Goal: Task Accomplishment & Management: Manage account settings

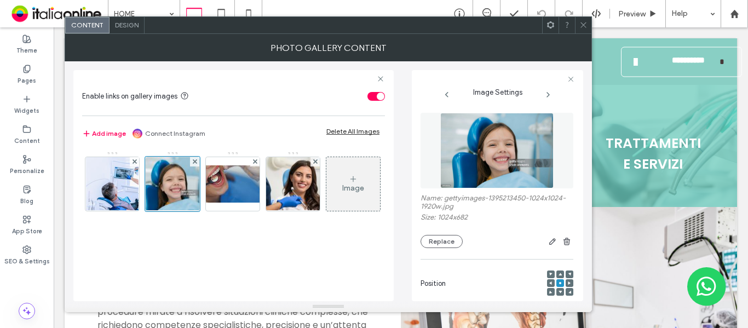
click at [509, 197] on label "Name: gettyimages-1395213450-1024x1024-1920w.jpg" at bounding box center [497, 203] width 153 height 19
copy label "1395213450"
click at [512, 151] on img at bounding box center [496, 151] width 113 height 76
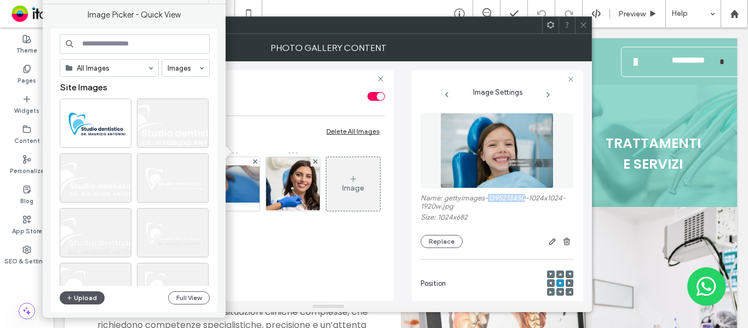
click at [84, 297] on button "Upload" at bounding box center [82, 297] width 45 height 13
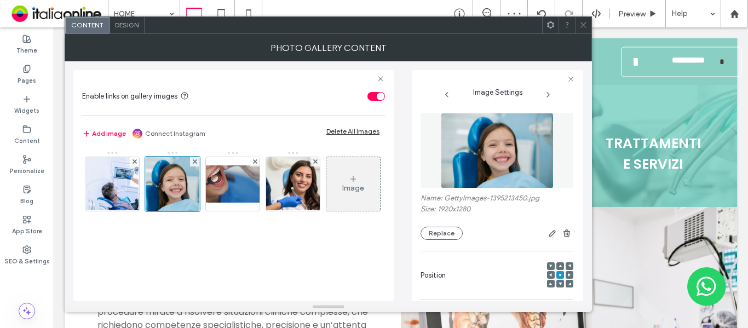
click at [582, 26] on icon at bounding box center [584, 25] width 8 height 8
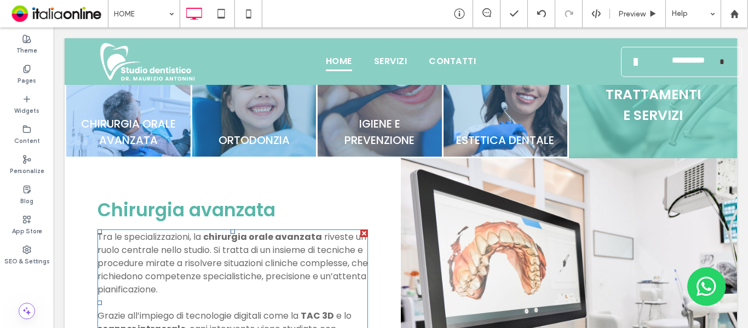
scroll to position [548, 0]
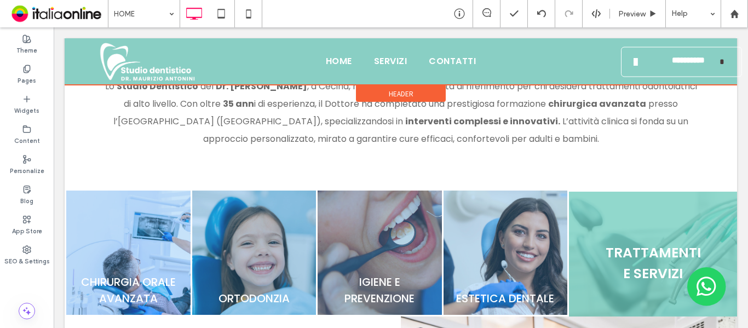
click at [671, 68] on div at bounding box center [401, 61] width 673 height 47
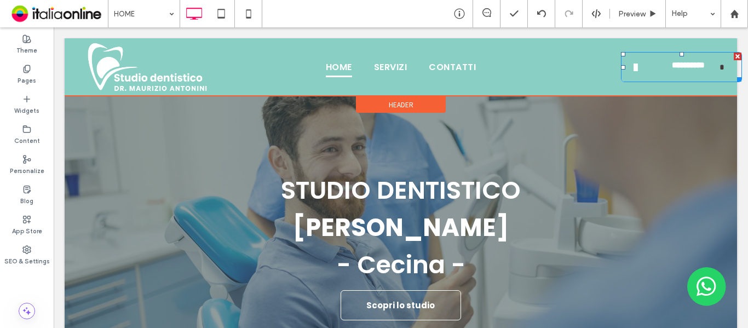
scroll to position [0, 0]
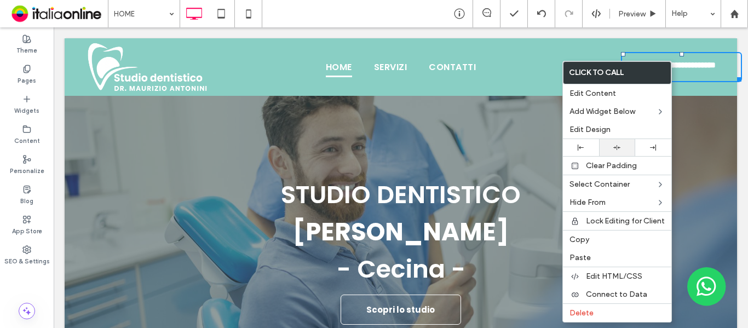
click at [622, 146] on div at bounding box center [617, 147] width 25 height 7
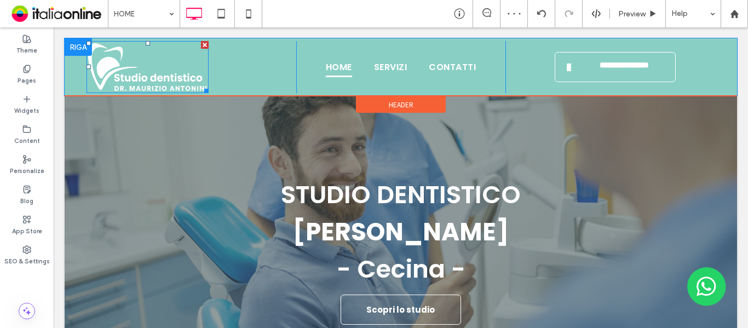
click at [170, 78] on img at bounding box center [148, 67] width 122 height 52
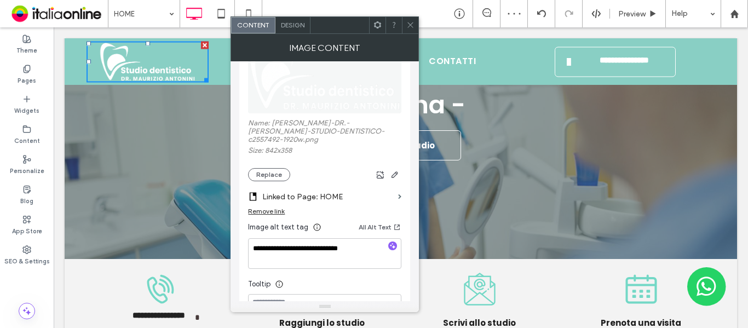
scroll to position [164, 0]
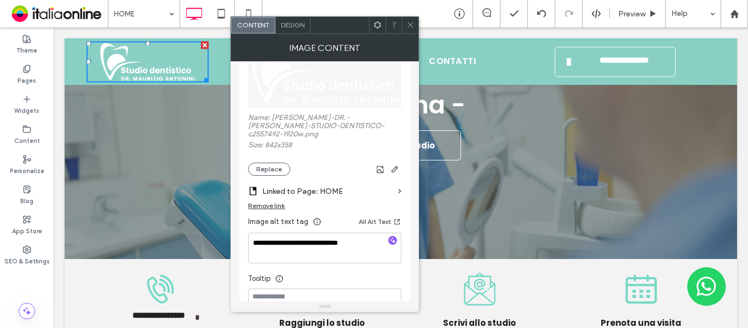
click at [410, 28] on icon at bounding box center [410, 25] width 8 height 8
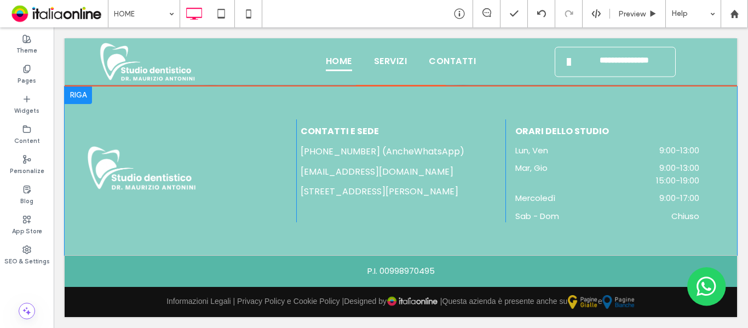
scroll to position [2281, 0]
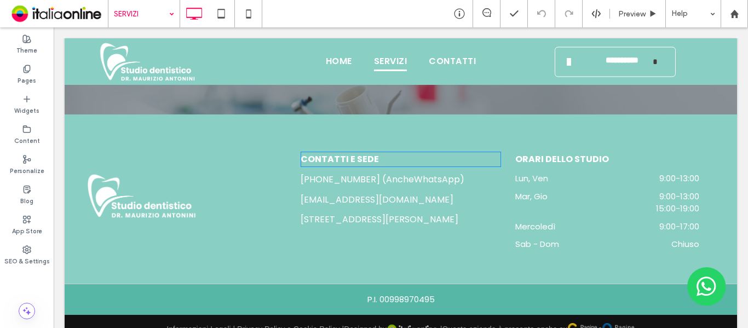
scroll to position [2246, 0]
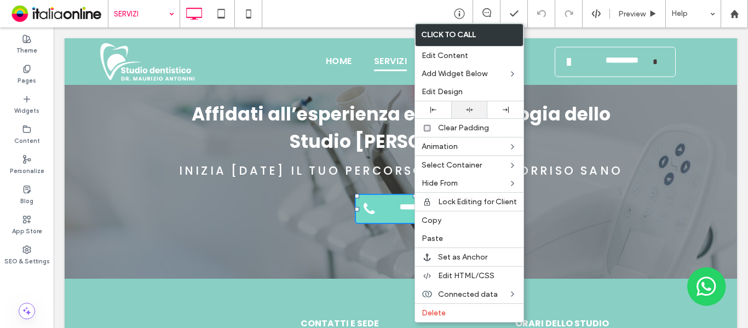
click at [473, 112] on icon at bounding box center [469, 109] width 7 height 7
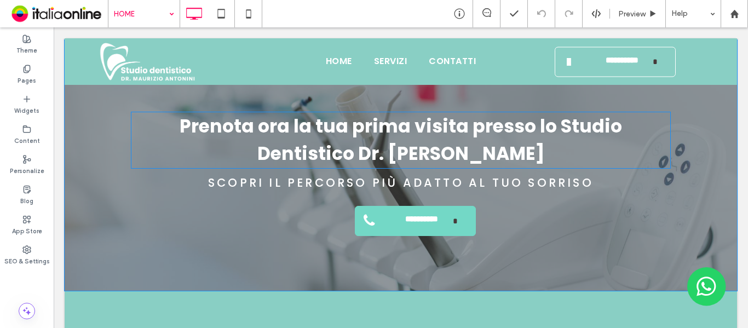
scroll to position [2136, 0]
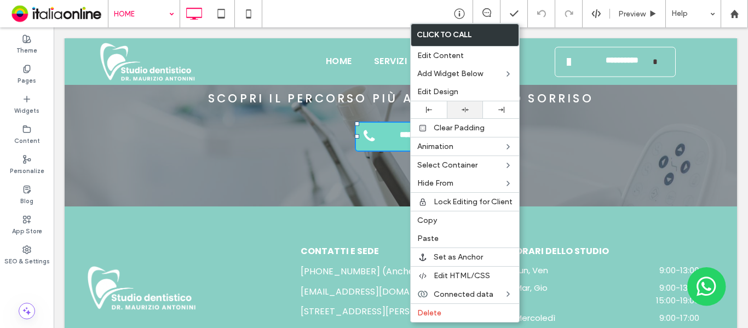
click at [460, 108] on div at bounding box center [464, 109] width 25 height 7
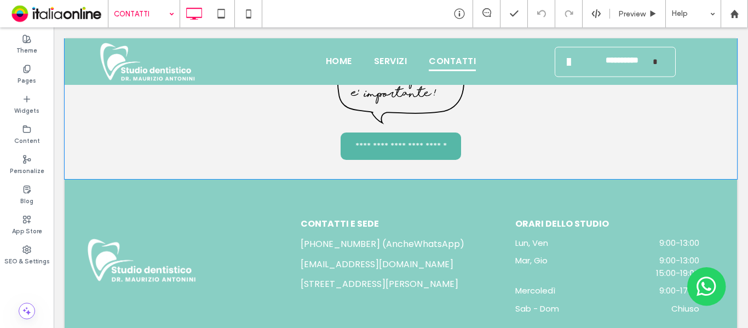
scroll to position [1216, 0]
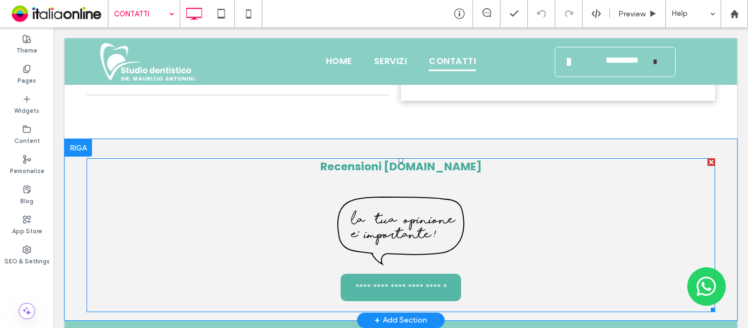
click at [396, 215] on span at bounding box center [401, 235] width 629 height 154
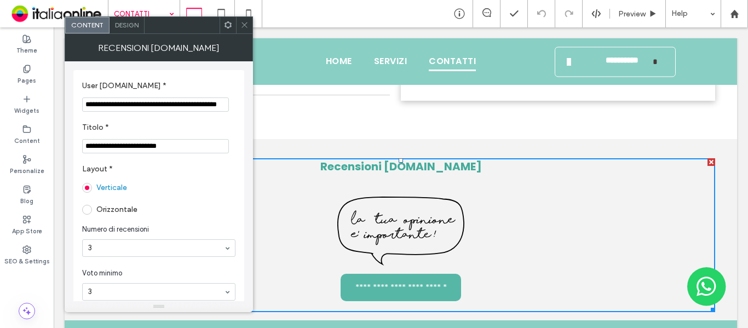
click at [244, 27] on icon at bounding box center [244, 25] width 8 height 8
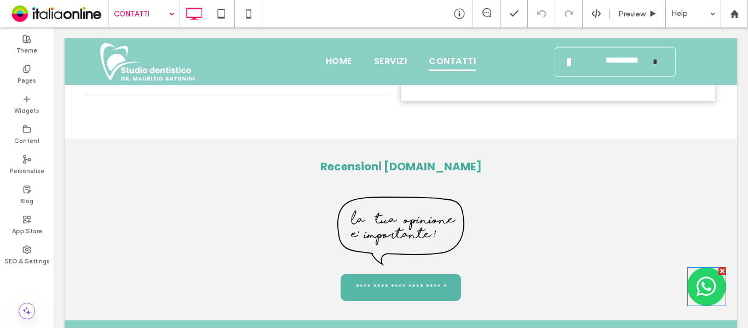
click at [696, 290] on img at bounding box center [706, 286] width 39 height 39
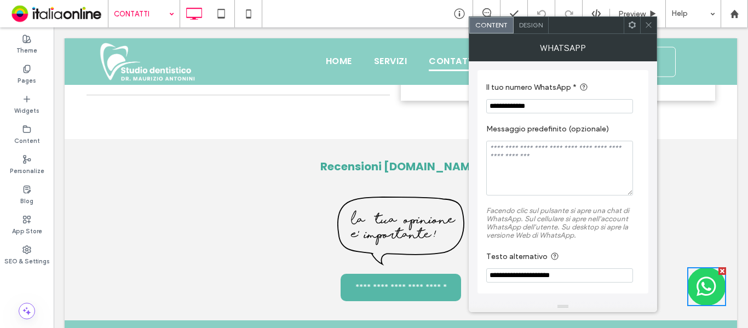
click at [646, 24] on icon at bounding box center [649, 25] width 8 height 8
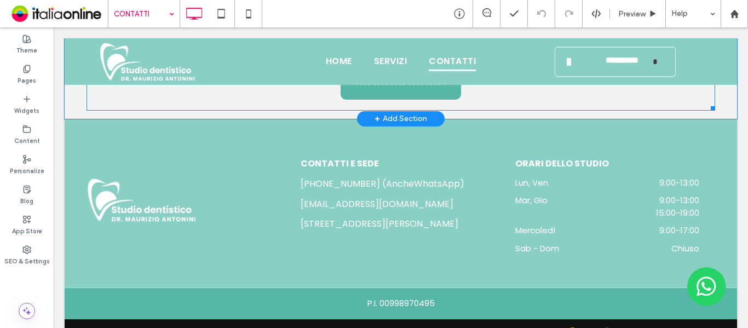
scroll to position [1435, 0]
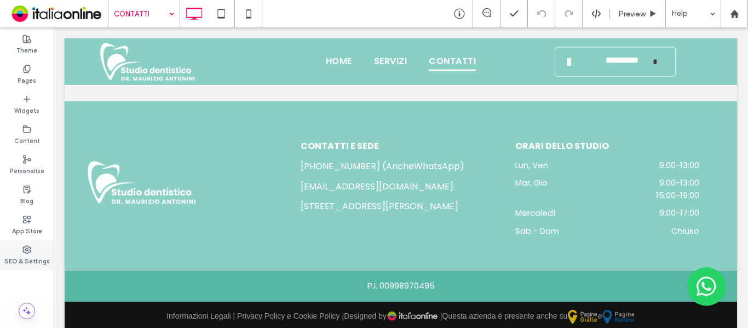
click at [26, 251] on icon at bounding box center [26, 249] width 9 height 9
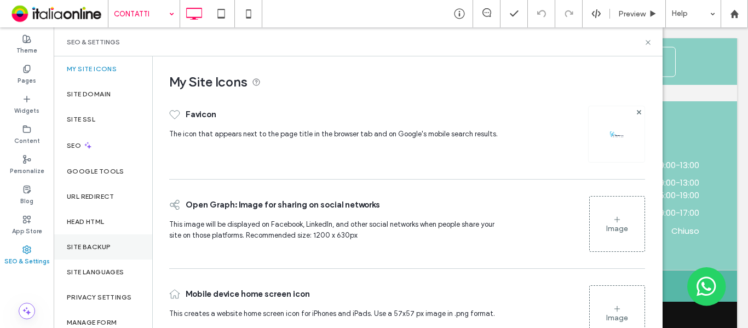
click at [91, 247] on label "Site Backup" at bounding box center [89, 247] width 44 height 8
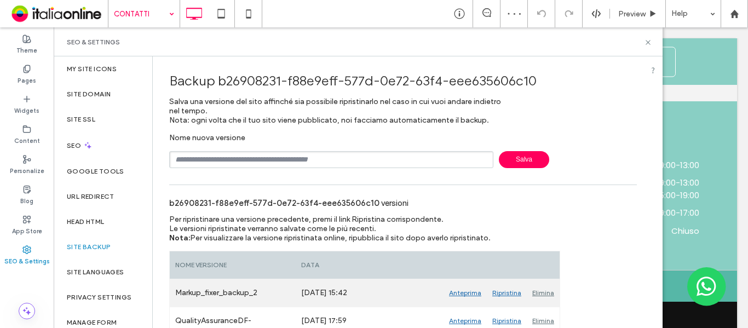
click at [554, 293] on div "Elimina" at bounding box center [543, 292] width 33 height 27
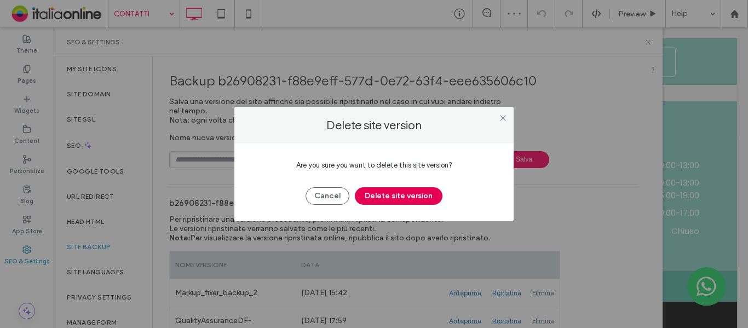
click at [391, 190] on button "Delete site version" at bounding box center [399, 196] width 88 height 18
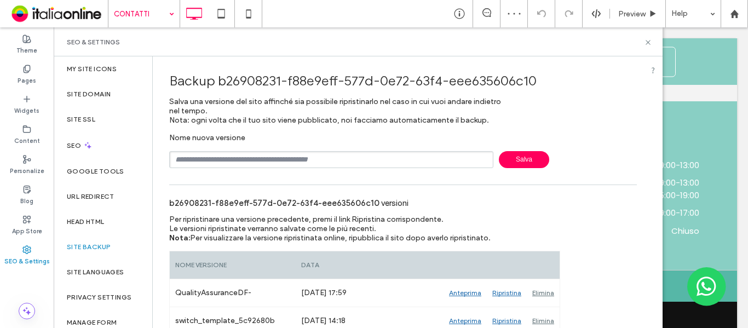
click at [243, 162] on input "text" at bounding box center [331, 159] width 324 height 17
type input "**********"
click at [508, 165] on span "Salva" at bounding box center [524, 159] width 50 height 17
click at [106, 272] on label "Site Languages" at bounding box center [96, 272] width 58 height 8
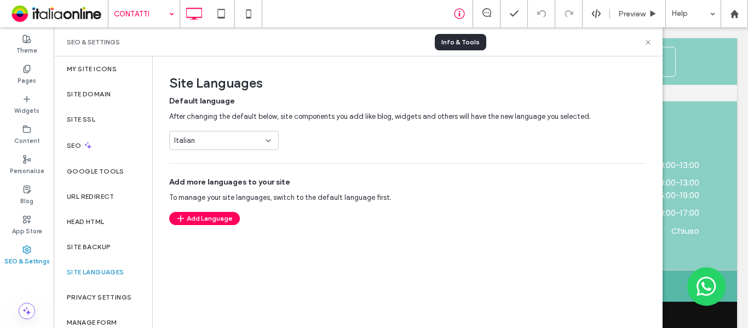
click at [465, 12] on div at bounding box center [459, 13] width 27 height 11
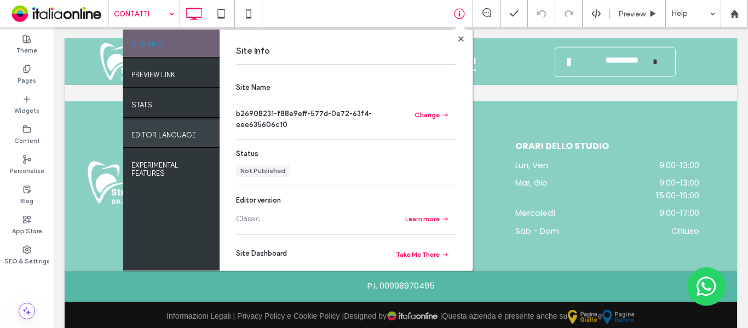
click at [190, 139] on label "EDITOR LANGUAGE" at bounding box center [163, 132] width 65 height 14
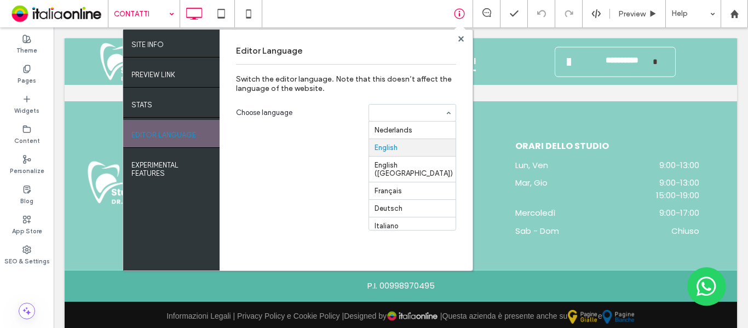
scroll to position [18, 0]
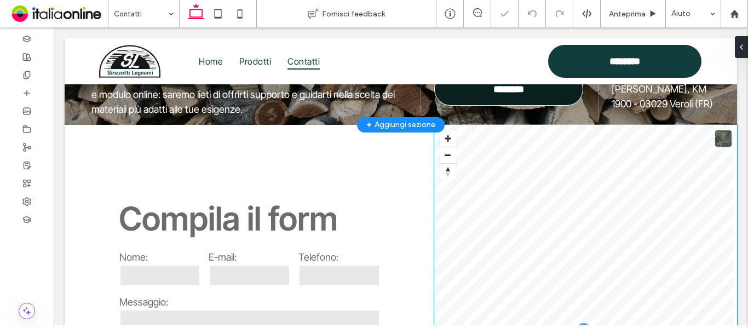
scroll to position [318, 0]
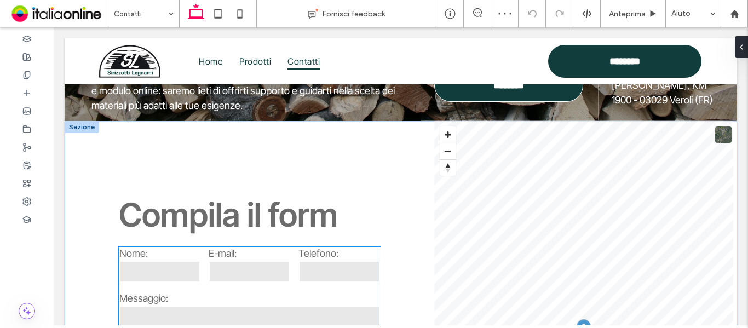
click at [317, 267] on input "tel" at bounding box center [340, 272] width 82 height 22
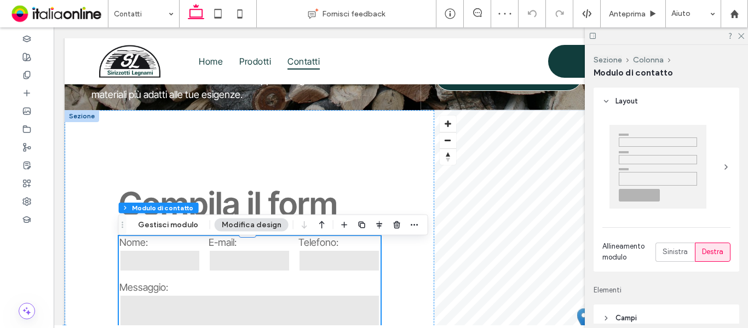
type input "*"
type input "***"
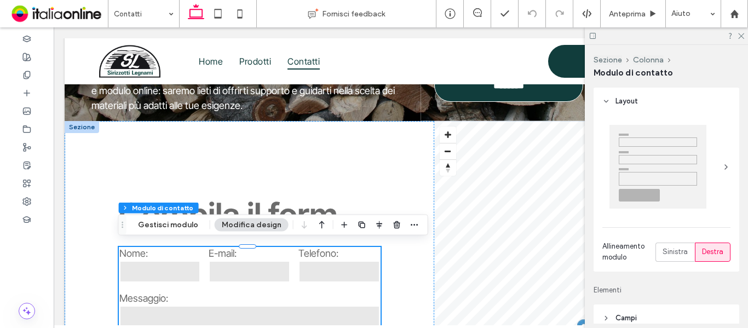
click at [280, 281] on div "E-mail:" at bounding box center [250, 266] width 90 height 45
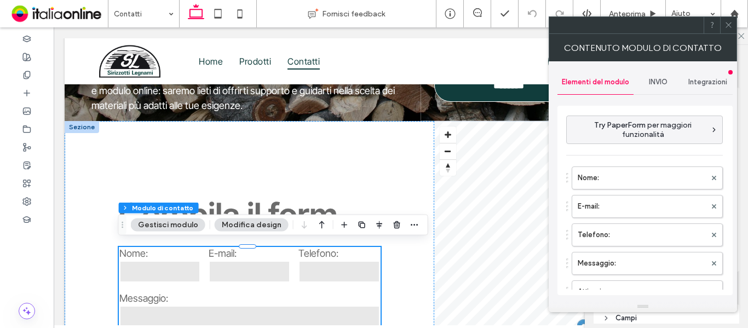
click at [660, 78] on span "INVIO" at bounding box center [658, 82] width 19 height 9
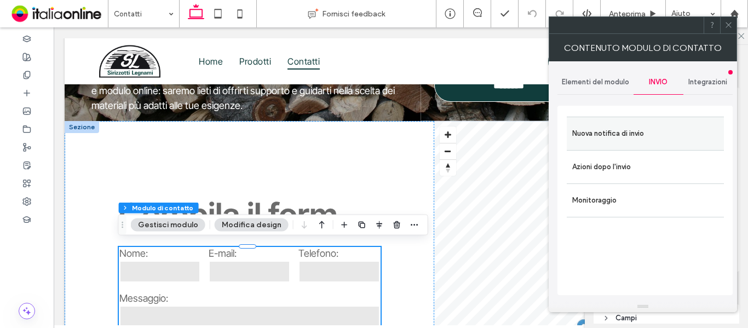
click at [631, 142] on label "Nuova notifica di invio" at bounding box center [645, 134] width 146 height 22
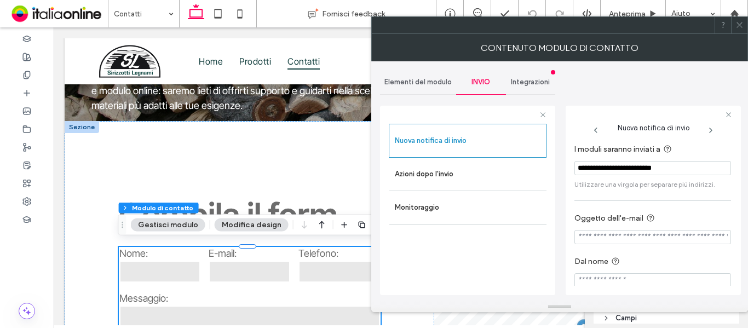
click at [671, 237] on input "Oggetto dell'e-mail" at bounding box center [653, 237] width 157 height 14
type input "**********"
click at [695, 214] on label "Oggetto dell'e-mail" at bounding box center [651, 219] width 152 height 14
click at [737, 29] on span at bounding box center [740, 25] width 8 height 16
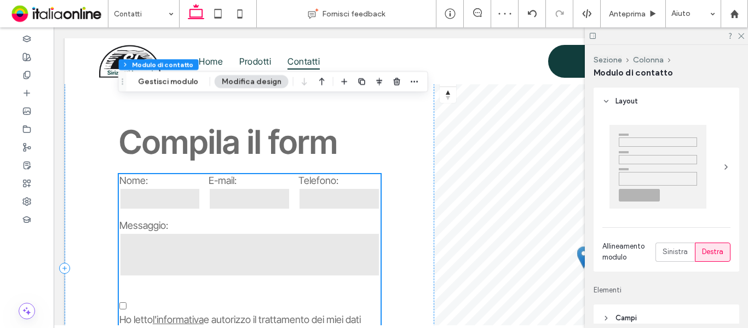
scroll to position [482, 0]
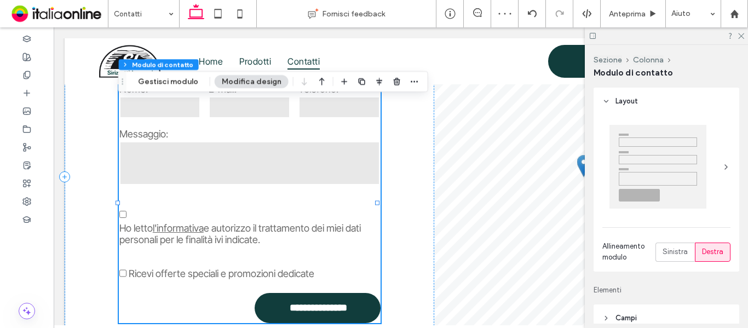
click at [263, 203] on label "Ho letto l'informativa e autorizzo il trattamento dei miei dati personali per l…" at bounding box center [249, 220] width 261 height 50
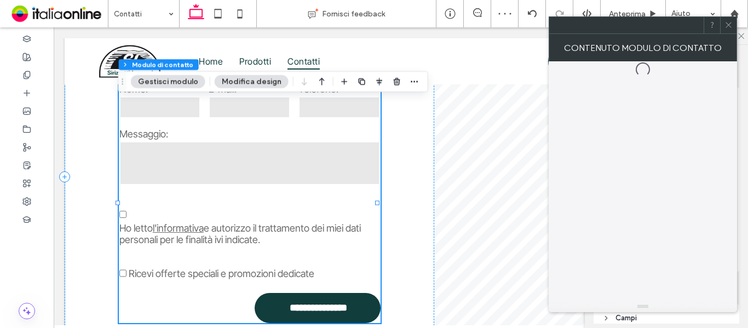
click at [263, 203] on label "Ho letto l'informativa e autorizzo il trattamento dei miei dati personali per l…" at bounding box center [249, 220] width 261 height 50
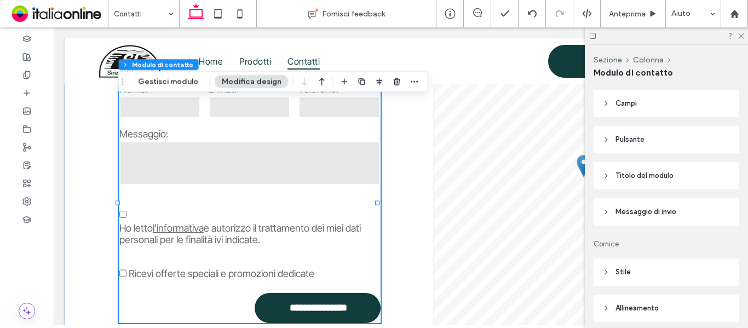
scroll to position [219, 0]
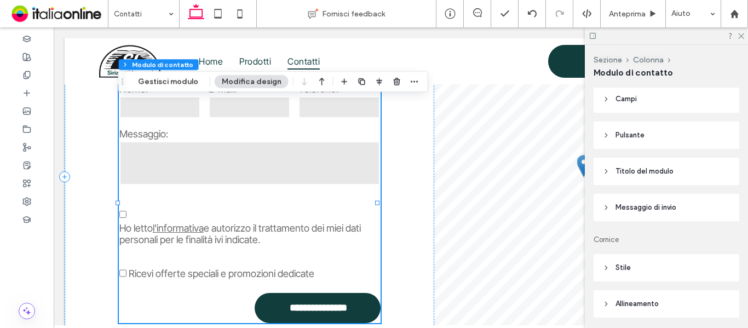
click at [278, 225] on span "Ho letto l'informativa e autorizzo il trattamento dei miei dati personali per l…" at bounding box center [249, 233] width 261 height 23
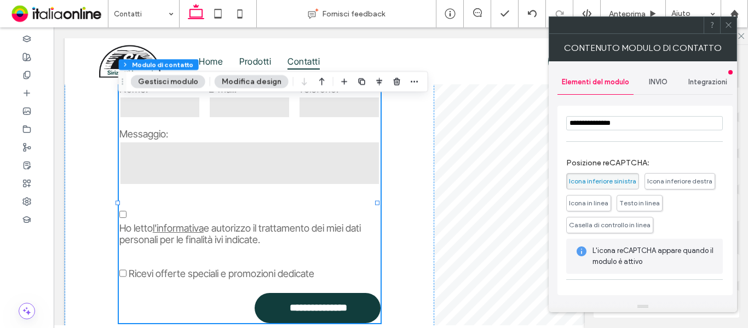
scroll to position [274, 0]
click at [651, 224] on span "Casella di controllo in linea" at bounding box center [610, 224] width 82 height 8
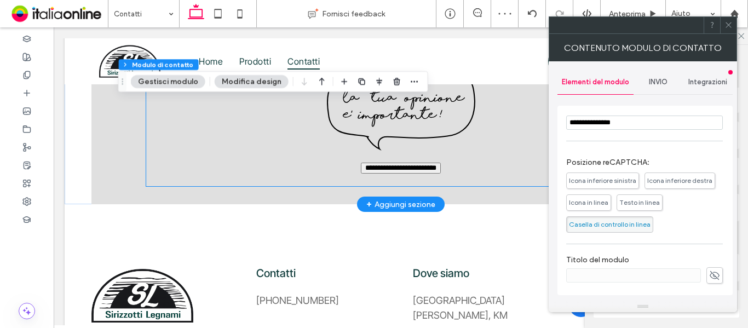
scroll to position [938, 0]
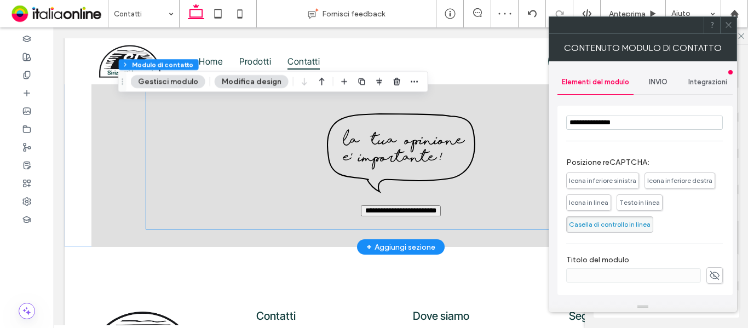
click at [355, 192] on div at bounding box center [401, 158] width 484 height 90
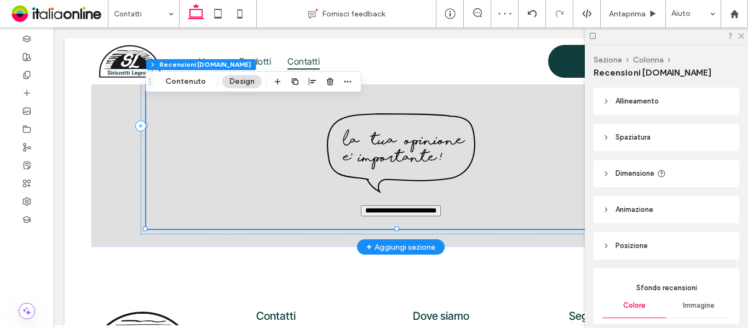
click at [400, 158] on img at bounding box center [401, 153] width 148 height 81
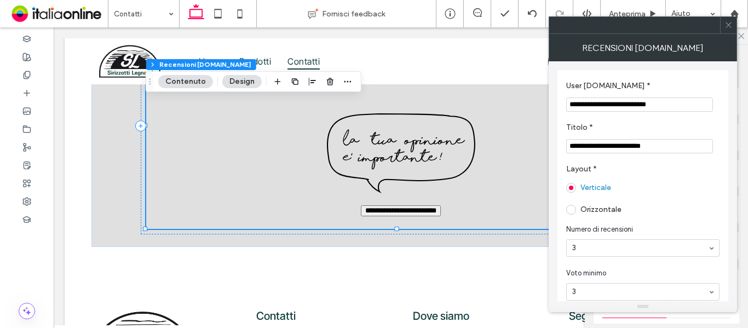
click at [727, 32] on span at bounding box center [729, 25] width 8 height 16
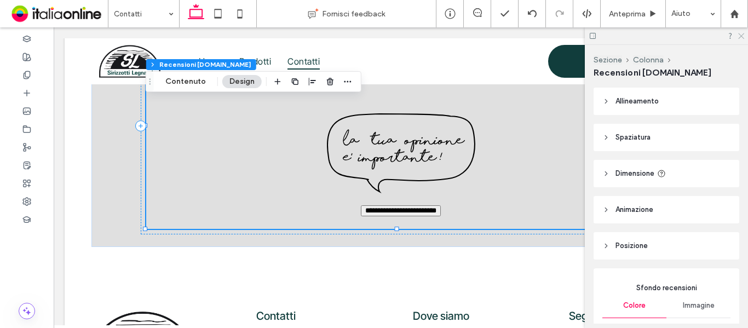
click at [743, 36] on icon at bounding box center [740, 35] width 7 height 7
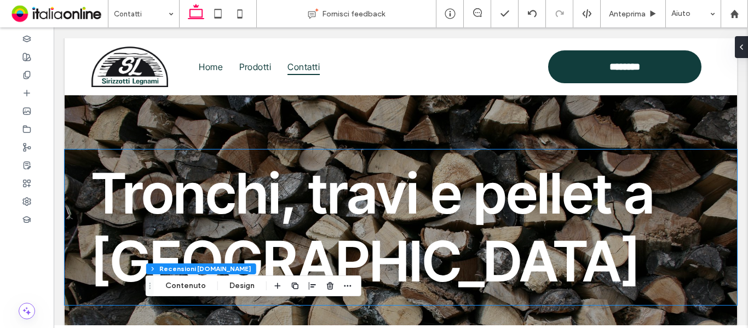
scroll to position [0, 0]
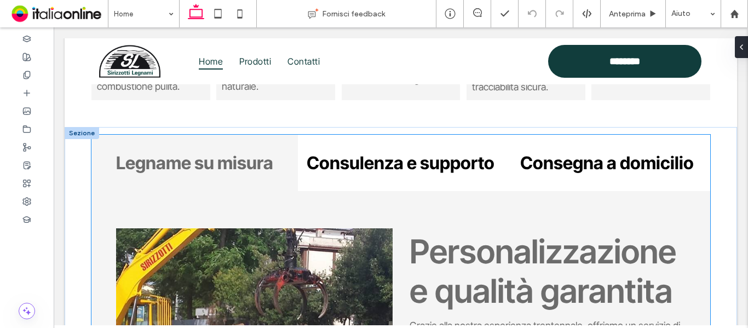
scroll to position [701, 0]
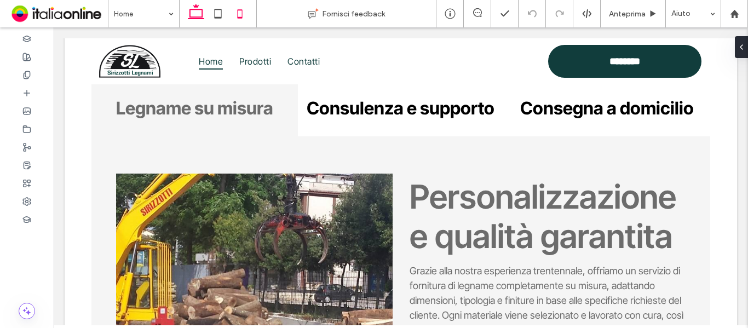
click at [248, 15] on icon at bounding box center [240, 14] width 22 height 22
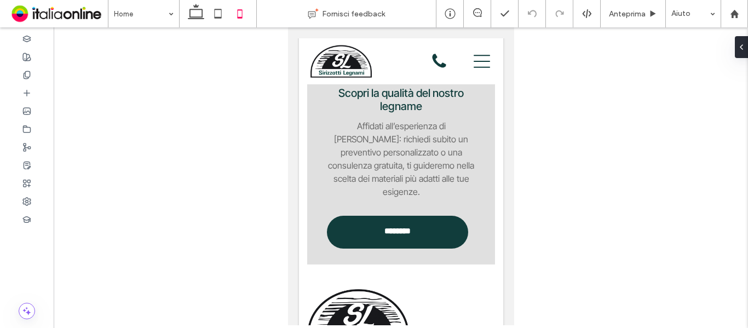
scroll to position [2031, 0]
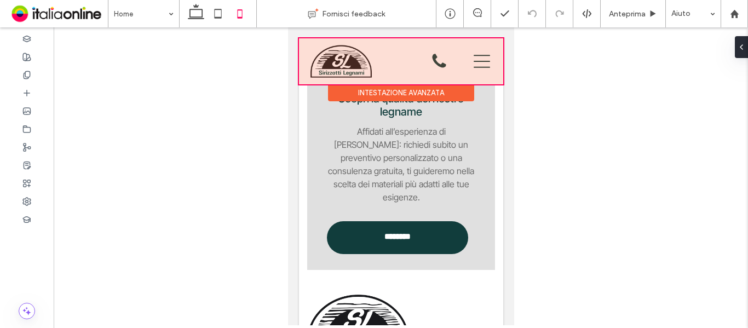
click at [432, 65] on div at bounding box center [401, 61] width 204 height 46
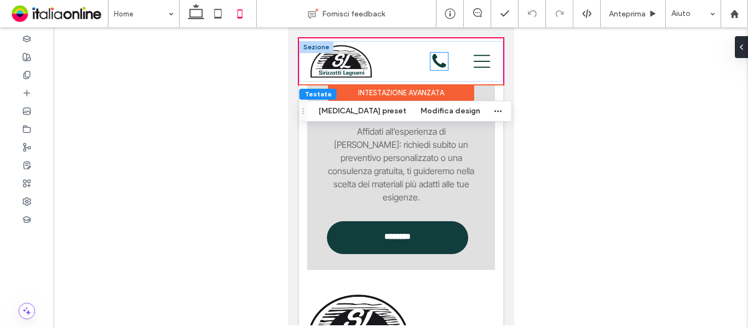
click at [415, 65] on div "**********" at bounding box center [426, 61] width 61 height 41
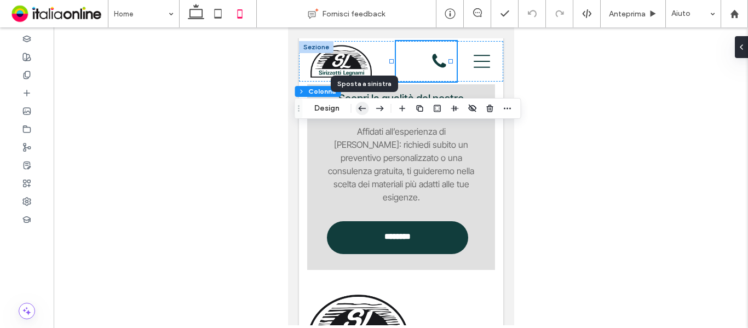
click at [360, 108] on use "button" at bounding box center [363, 108] width 8 height 5
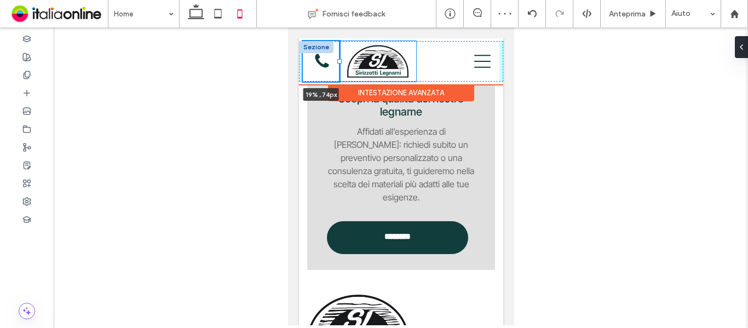
drag, startPoint x: 362, startPoint y: 62, endPoint x: 340, endPoint y: 64, distance: 22.0
click at [340, 64] on div "**********" at bounding box center [401, 61] width 204 height 41
type input "**"
type input "*****"
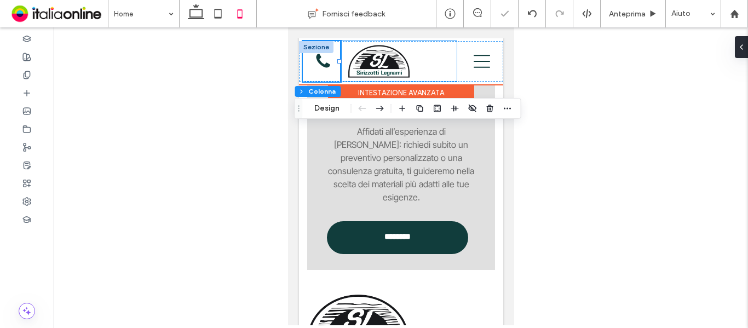
click at [429, 62] on div at bounding box center [398, 61] width 116 height 41
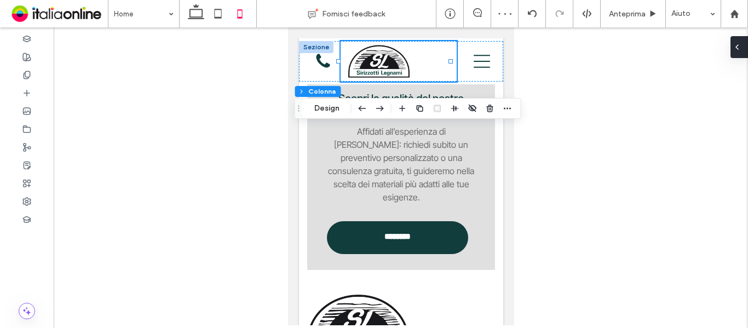
click at [741, 46] on icon at bounding box center [737, 47] width 9 height 9
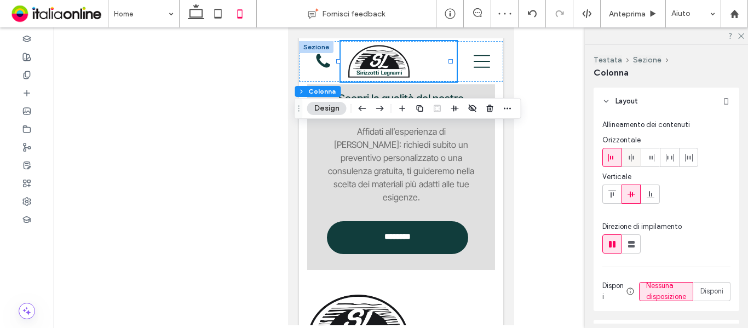
click at [633, 154] on icon at bounding box center [631, 157] width 9 height 9
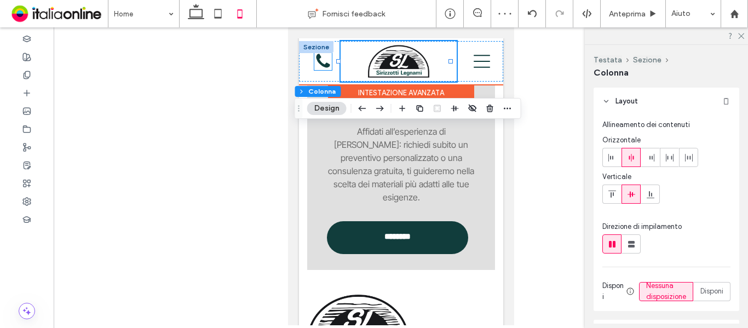
click at [318, 60] on icon at bounding box center [323, 62] width 18 height 18
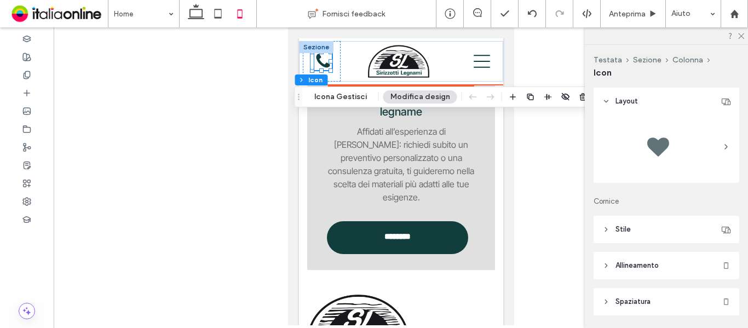
click at [318, 60] on icon at bounding box center [323, 62] width 18 height 18
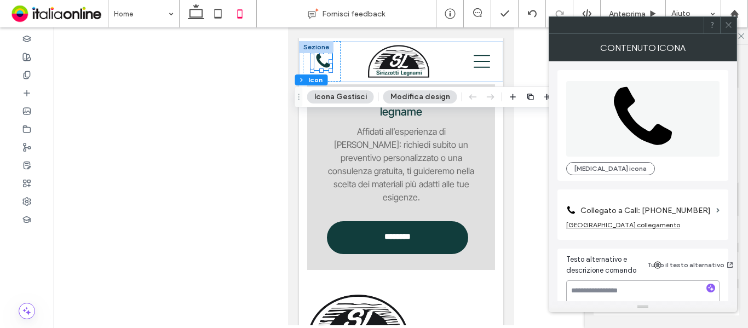
click at [633, 297] on textarea at bounding box center [642, 295] width 153 height 31
type textarea "**********"
click at [733, 25] on div at bounding box center [728, 25] width 16 height 16
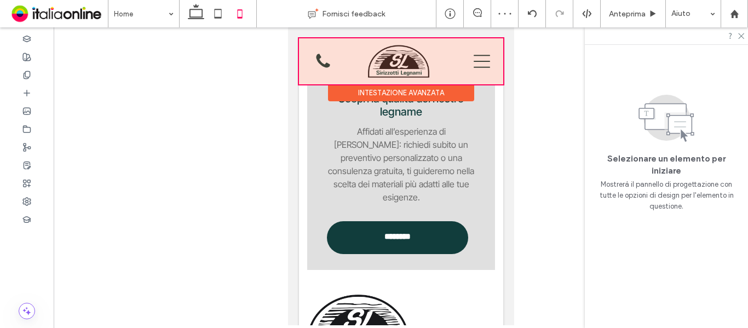
click at [476, 64] on div at bounding box center [401, 61] width 204 height 46
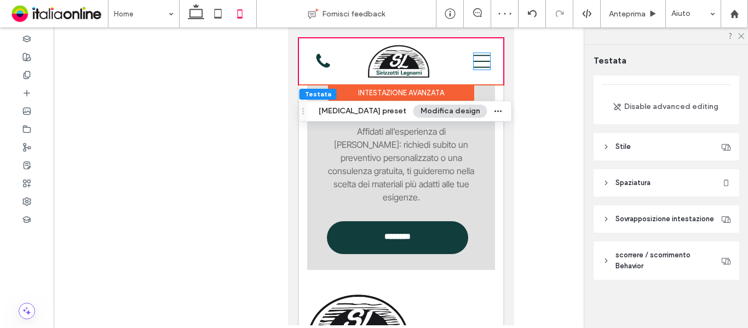
scroll to position [94, 0]
click at [476, 64] on icon at bounding box center [481, 61] width 16 height 16
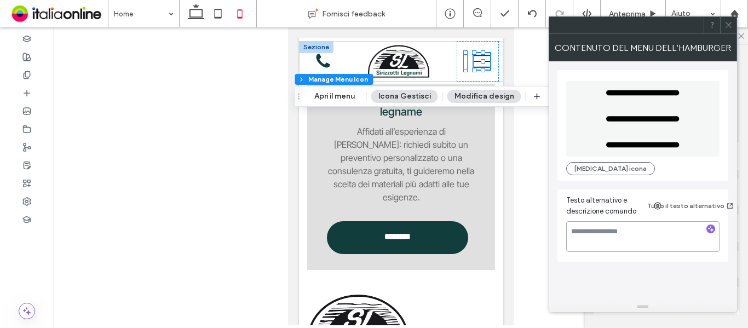
click at [587, 231] on textarea at bounding box center [642, 236] width 153 height 31
click at [585, 231] on textarea "*********" at bounding box center [642, 236] width 153 height 31
type textarea "**********"
click at [729, 27] on icon at bounding box center [729, 25] width 8 height 8
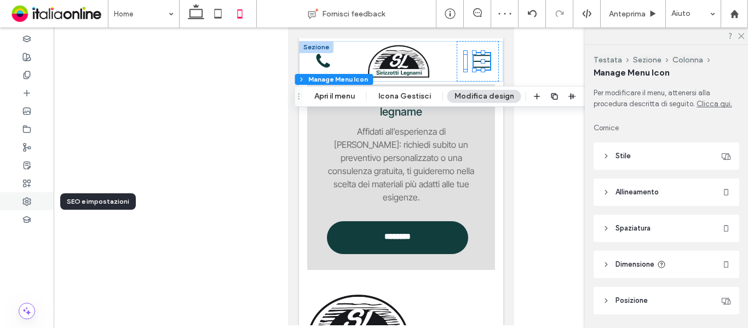
click at [35, 205] on div at bounding box center [27, 201] width 54 height 18
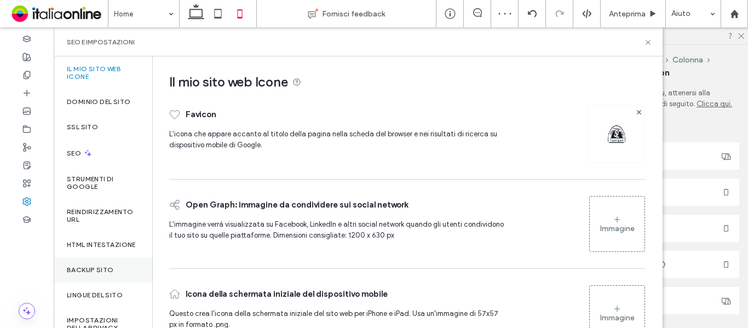
click at [99, 274] on label "Backup sito" at bounding box center [90, 270] width 47 height 8
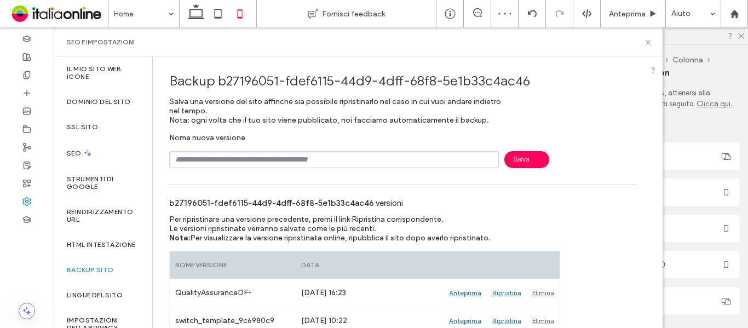
click at [240, 156] on input "text" at bounding box center [334, 159] width 330 height 17
click at [525, 154] on span "Salva" at bounding box center [527, 159] width 45 height 17
click at [299, 163] on input "text" at bounding box center [334, 159] width 330 height 17
type input "**********"
click at [526, 159] on span "Salva" at bounding box center [527, 159] width 45 height 17
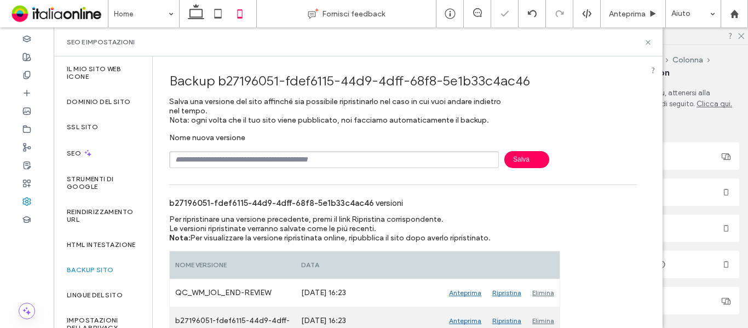
click at [547, 316] on div "Elimina" at bounding box center [543, 320] width 33 height 27
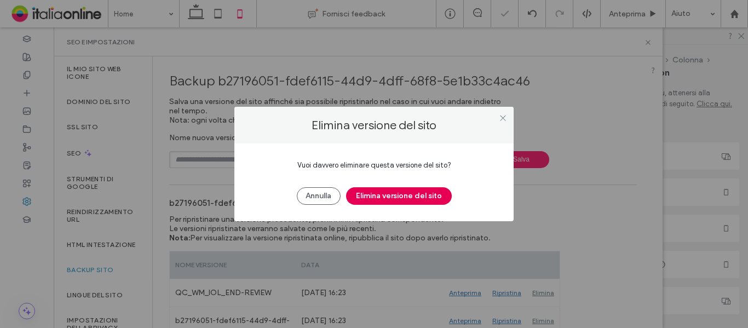
click at [423, 198] on button "Elimina versione del sito" at bounding box center [399, 196] width 106 height 18
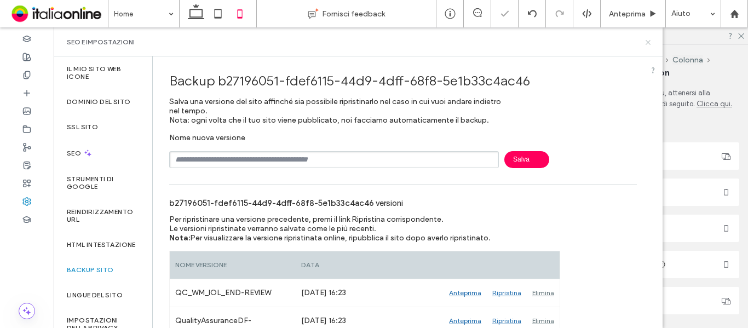
click at [650, 41] on use at bounding box center [648, 42] width 4 height 4
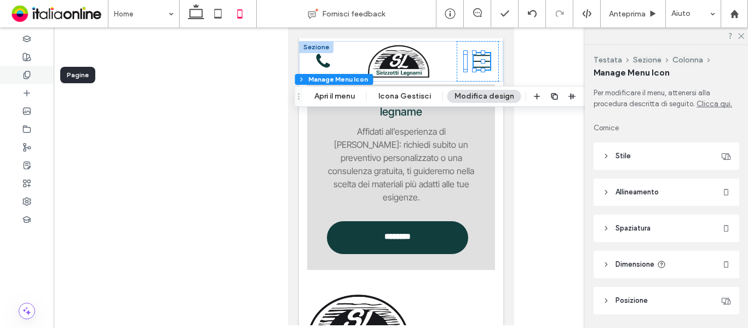
click at [26, 77] on icon at bounding box center [26, 75] width 9 height 9
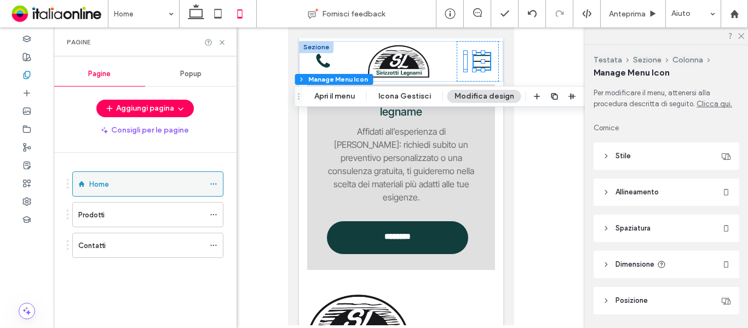
click at [211, 185] on icon at bounding box center [214, 184] width 8 height 8
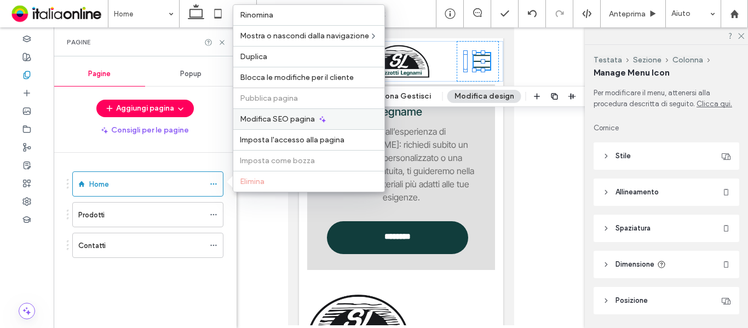
click at [263, 117] on span "Modifica SEO pagina" at bounding box center [277, 118] width 75 height 9
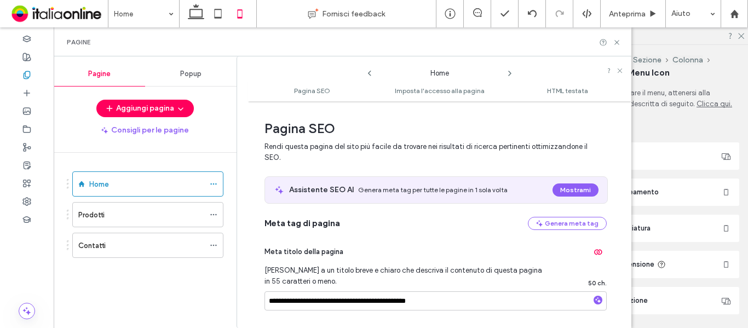
click at [506, 68] on span at bounding box center [510, 71] width 9 height 14
click at [507, 72] on icon at bounding box center [510, 73] width 9 height 9
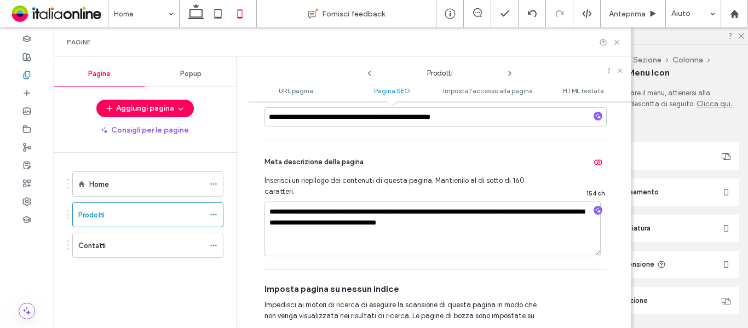
scroll to position [329, 0]
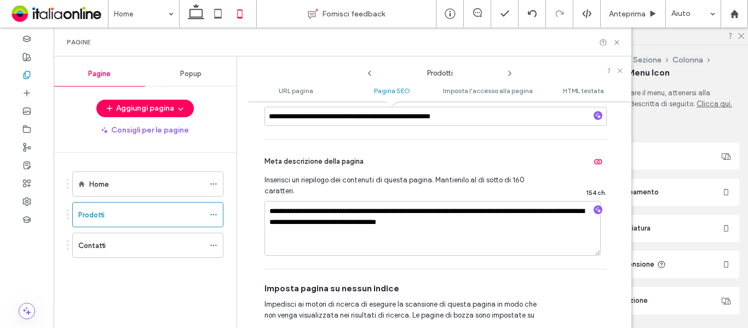
click at [514, 76] on icon at bounding box center [510, 73] width 9 height 9
click at [616, 41] on use at bounding box center [617, 42] width 4 height 4
